Goal: Task Accomplishment & Management: Manage account settings

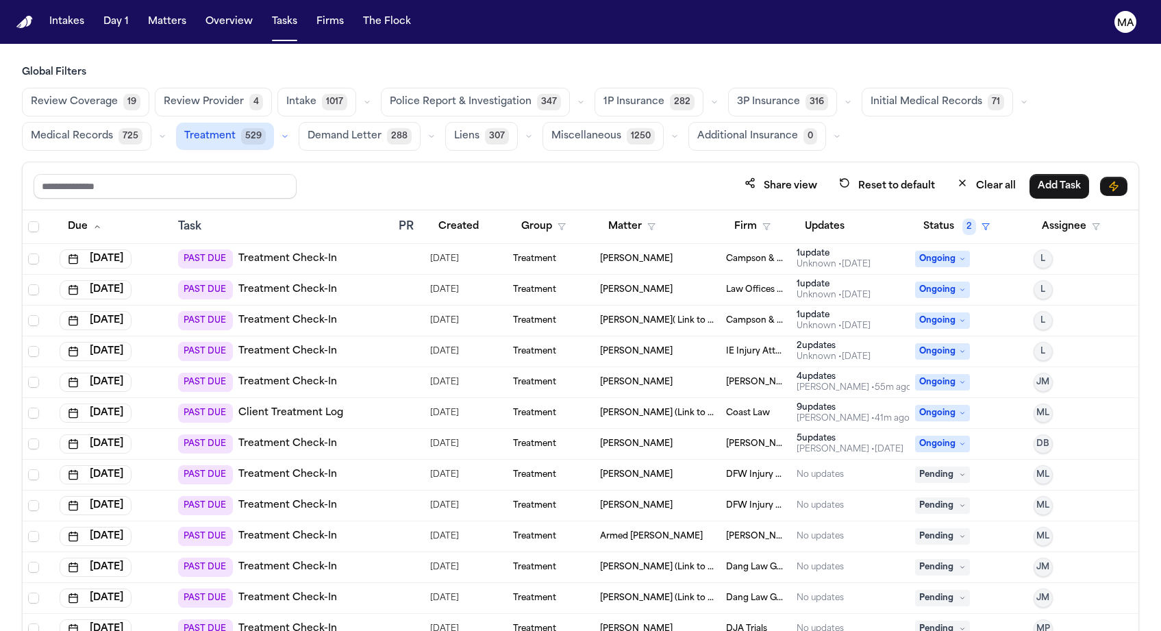
click at [113, 129] on span "Medical Records" at bounding box center [72, 136] width 82 height 14
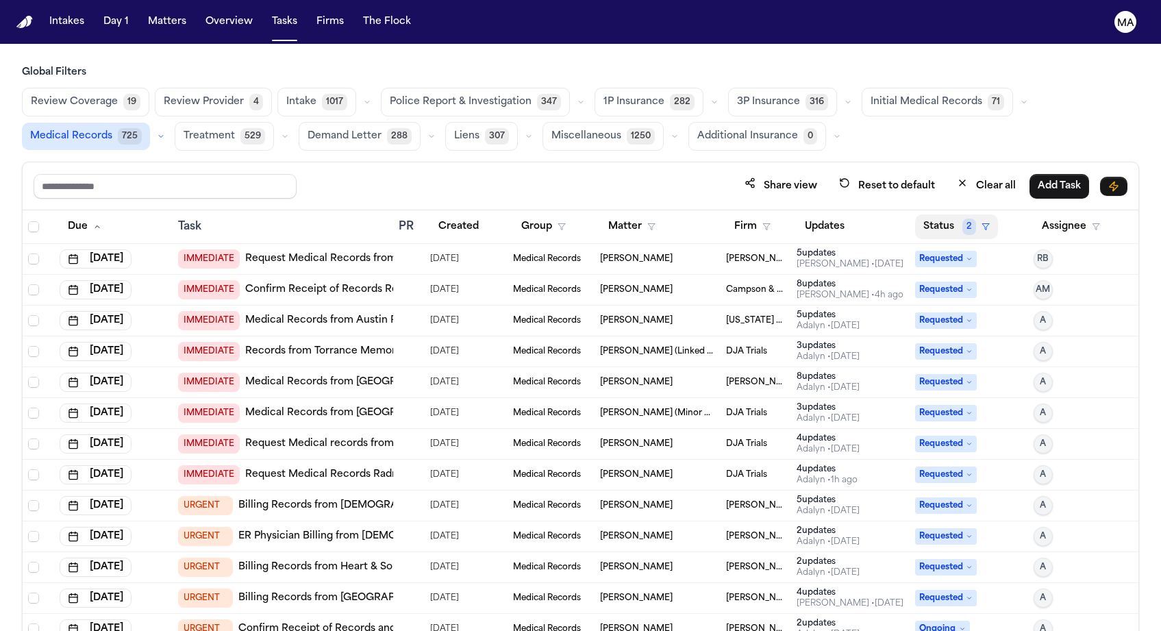
click at [933, 214] on button "Status 2" at bounding box center [956, 226] width 83 height 25
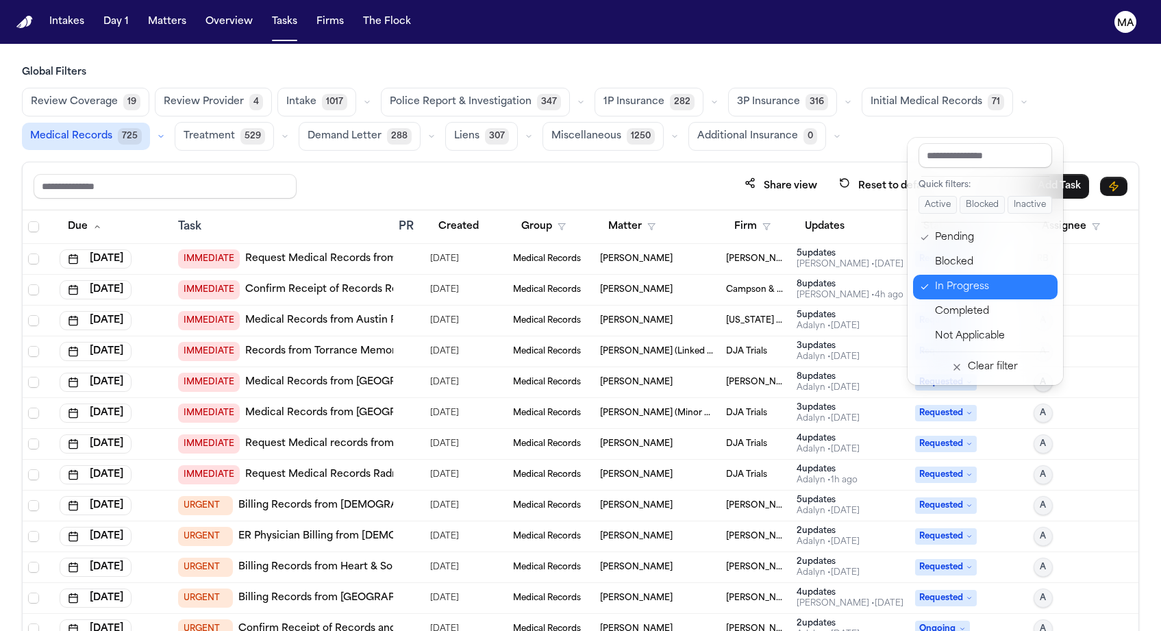
click at [935, 279] on div "In Progress" at bounding box center [992, 287] width 114 height 16
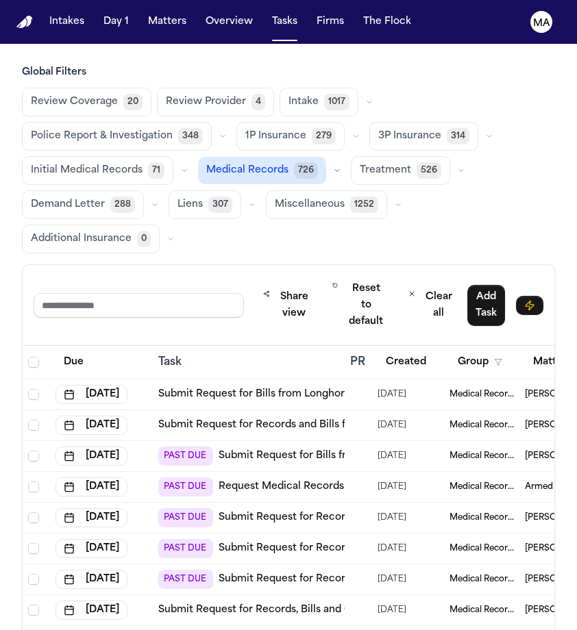
click at [227, 265] on div "Share view Reset to default Clear all Add Task" at bounding box center [289, 305] width 532 height 81
click at [178, 99] on div "Review Coverage 20 Review Provider 4 Intake 1017 Police Report & Investigation …" at bounding box center [288, 171] width 533 height 166
click at [351, 156] on button "Treatment 526" at bounding box center [400, 170] width 99 height 29
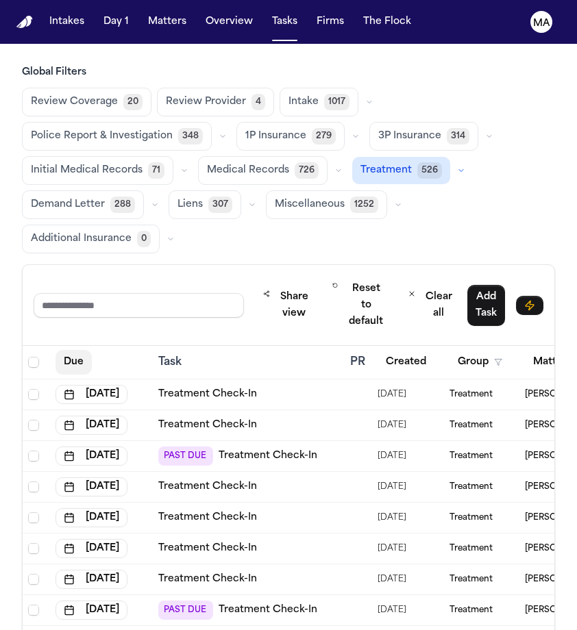
click at [58, 350] on button "Due" at bounding box center [73, 362] width 36 height 25
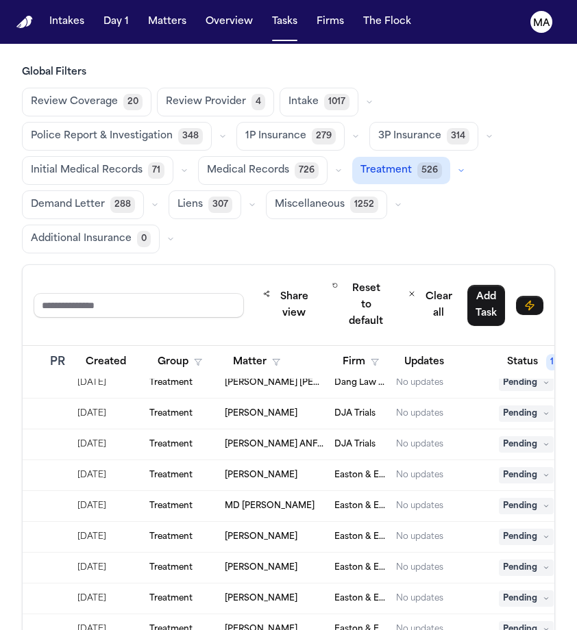
scroll to position [2077, 293]
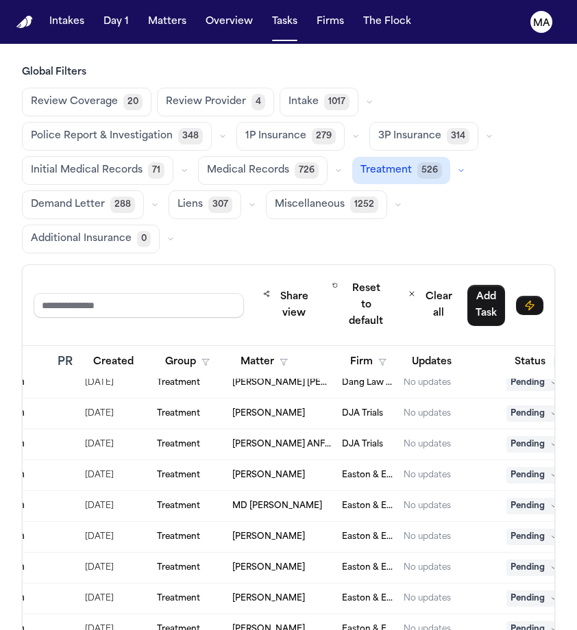
click at [179, 109] on div "Global Filters Review Coverage 20 Review Provider 4 Intake 1017 Police Report &…" at bounding box center [288, 446] width 533 height 760
click at [199, 265] on div "Share view Reset to default Clear all Add Task" at bounding box center [289, 305] width 532 height 81
click at [221, 265] on div "Share view Reset to default Clear all Add Task" at bounding box center [289, 305] width 532 height 81
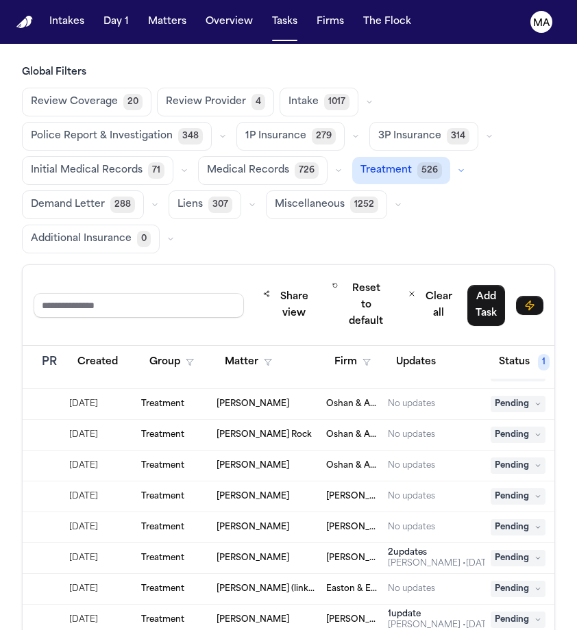
scroll to position [146, 308]
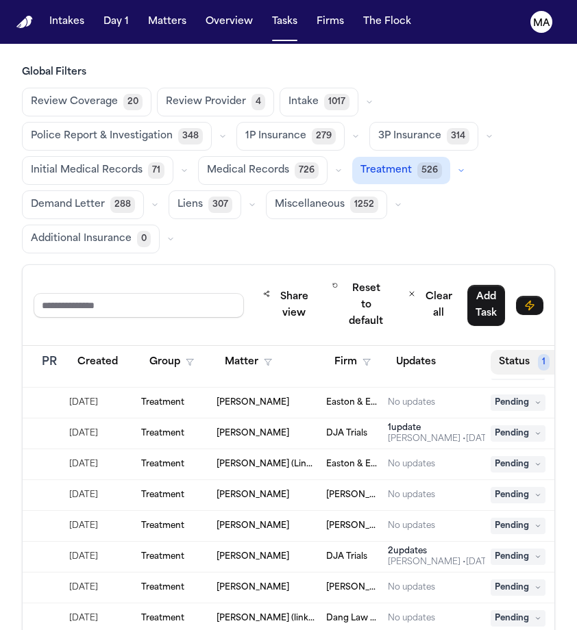
click at [490, 350] on button "Status 1" at bounding box center [530, 362] width 81 height 25
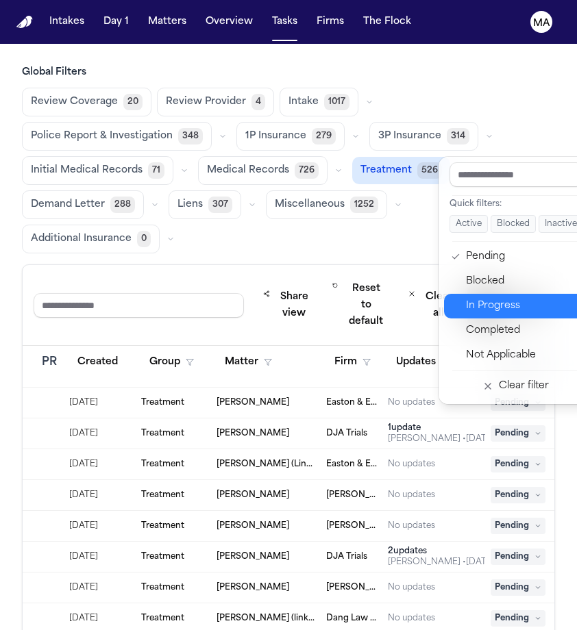
click at [475, 298] on div "In Progress" at bounding box center [523, 306] width 114 height 16
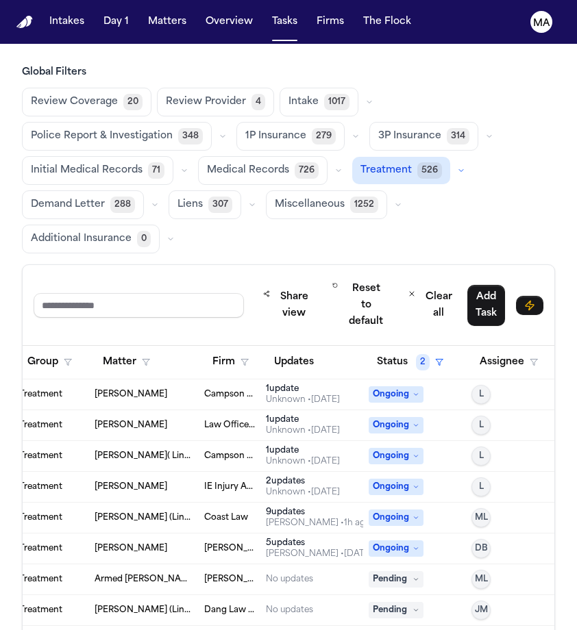
scroll to position [0, 430]
click at [268, 100] on div "Review Coverage 20 Review Provider 4 Intake 1017 Police Report & Investigation …" at bounding box center [288, 171] width 533 height 166
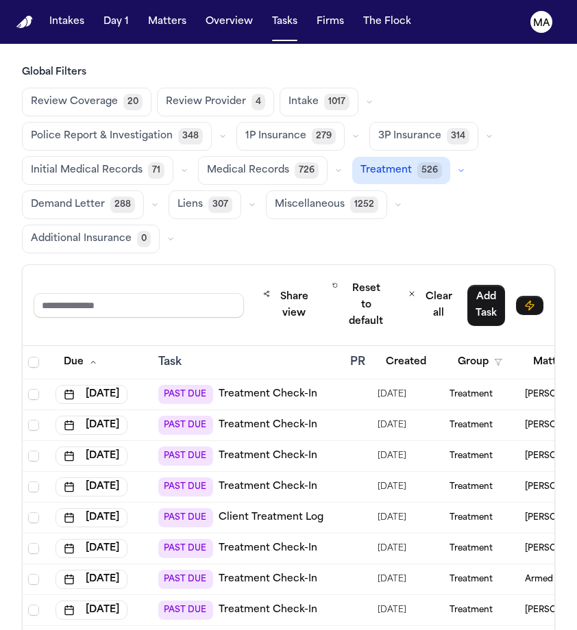
scroll to position [0, 0]
click at [190, 276] on div "Share view Reset to default Clear all Add Task" at bounding box center [289, 305] width 510 height 58
